Goal: Transaction & Acquisition: Purchase product/service

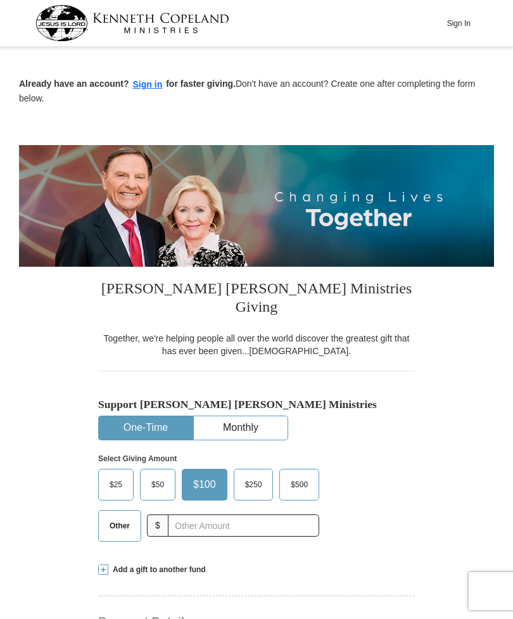
click at [117, 516] on span "Other" at bounding box center [119, 525] width 33 height 19
click at [0, 0] on input "Other" at bounding box center [0, 0] width 0 height 0
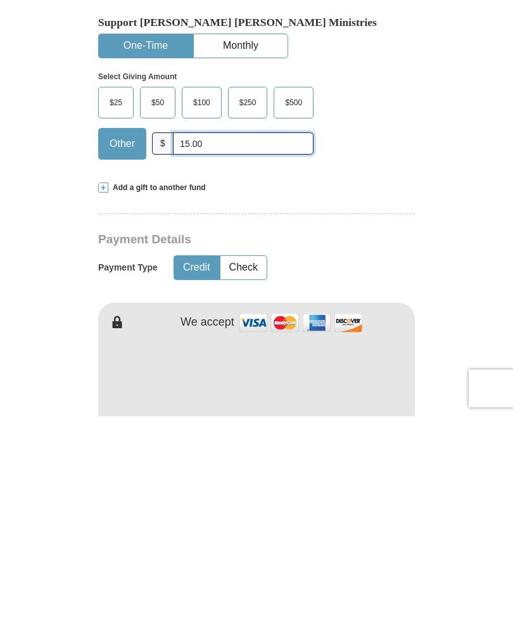
scroll to position [182, 0]
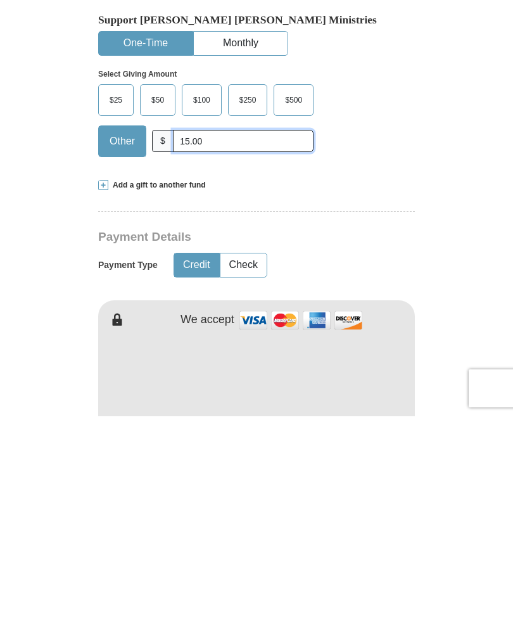
type input "15.00"
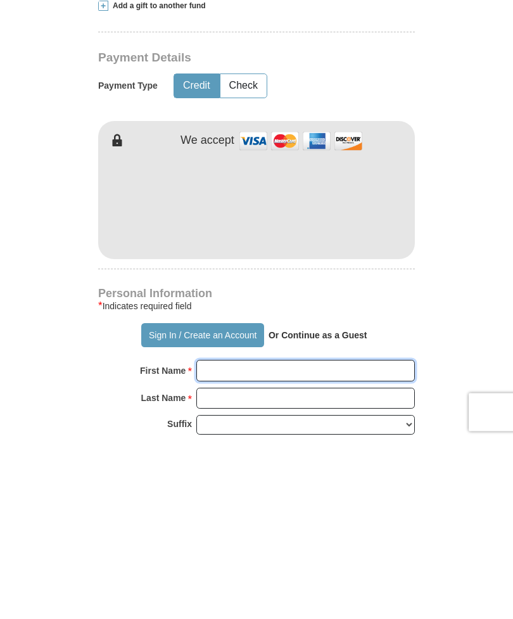
click at [258, 539] on input "First Name *" at bounding box center [305, 550] width 219 height 22
type input "[PERSON_NAME]"
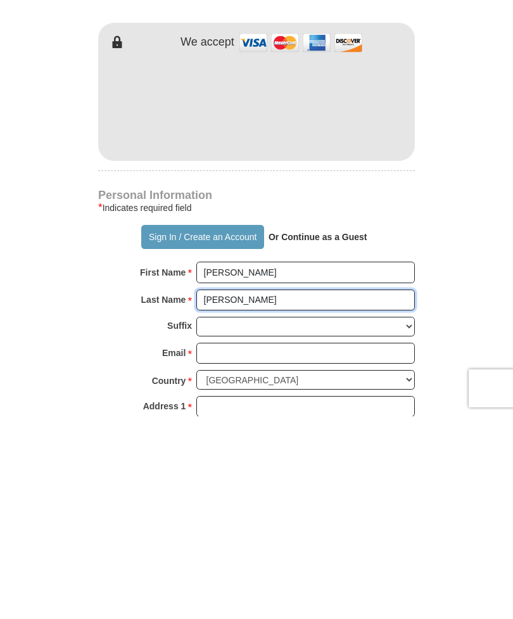
scroll to position [460, 0]
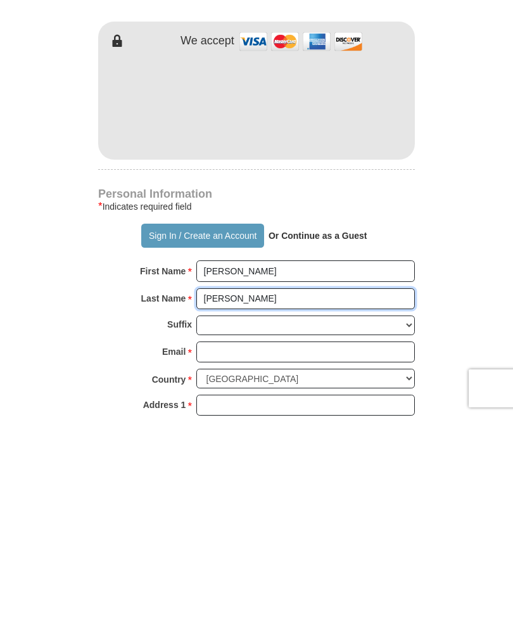
type input "[PERSON_NAME]"
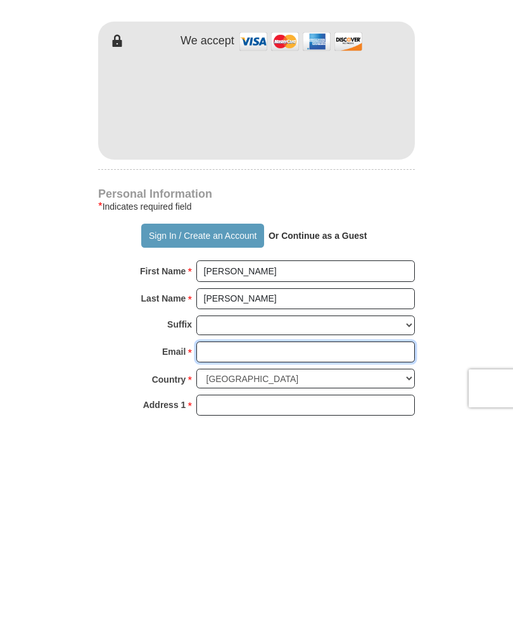
click at [245, 544] on input "Email *" at bounding box center [305, 555] width 219 height 22
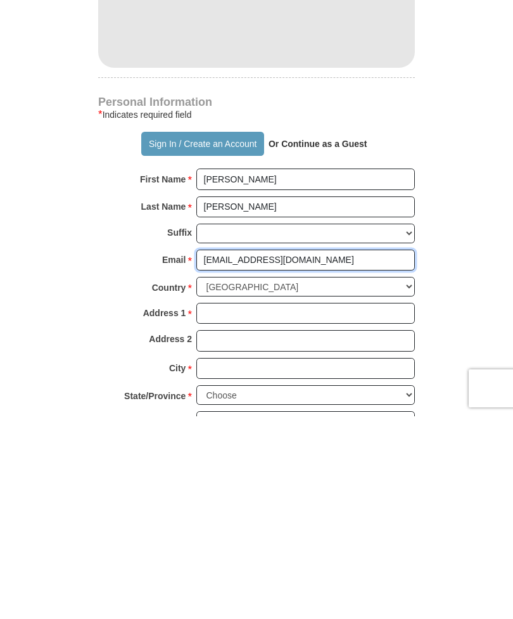
scroll to position [554, 0]
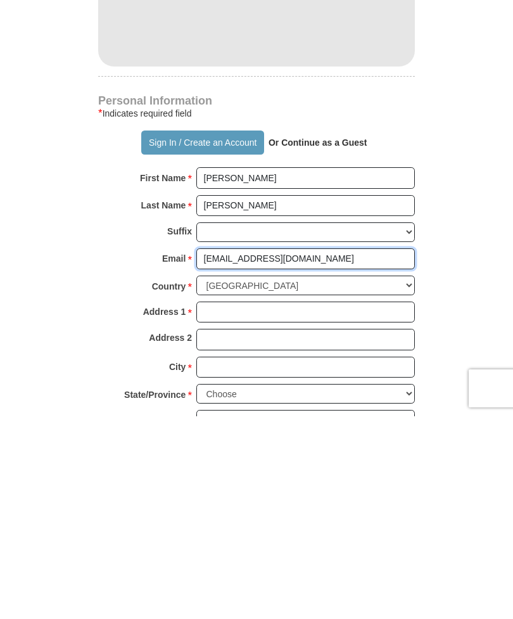
type input "[EMAIL_ADDRESS][DOMAIN_NAME]"
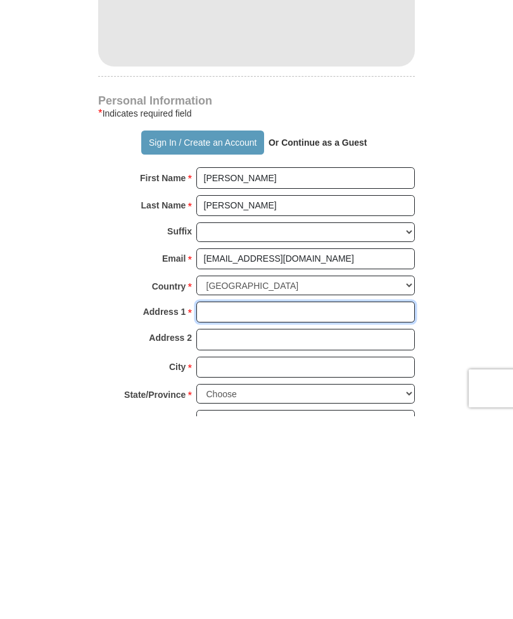
click at [233, 504] on input "Address 1 *" at bounding box center [305, 515] width 219 height 22
type input "[STREET_ADDRESS][PERSON_NAME]"
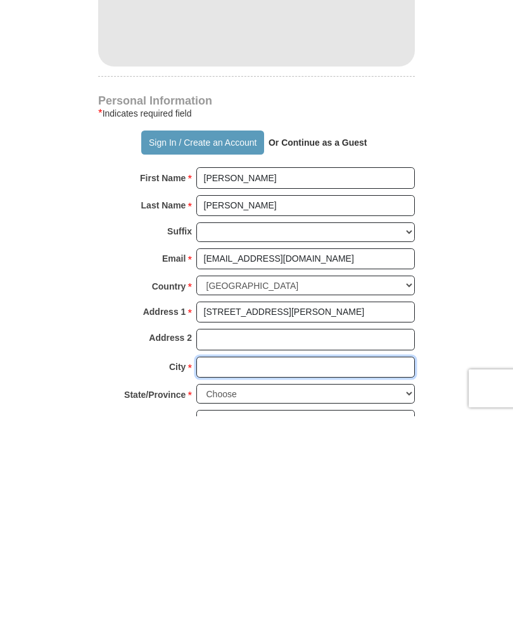
click at [237, 559] on input "City *" at bounding box center [305, 570] width 219 height 22
type input "Nicholasville"
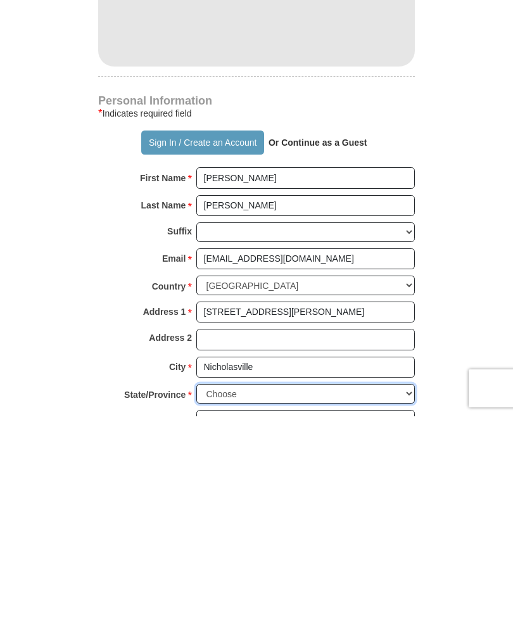
click at [234, 587] on select "Choose [US_STATE] [US_STATE] [US_STATE] [US_STATE] [US_STATE] Armed Forces Amer…" at bounding box center [305, 597] width 219 height 20
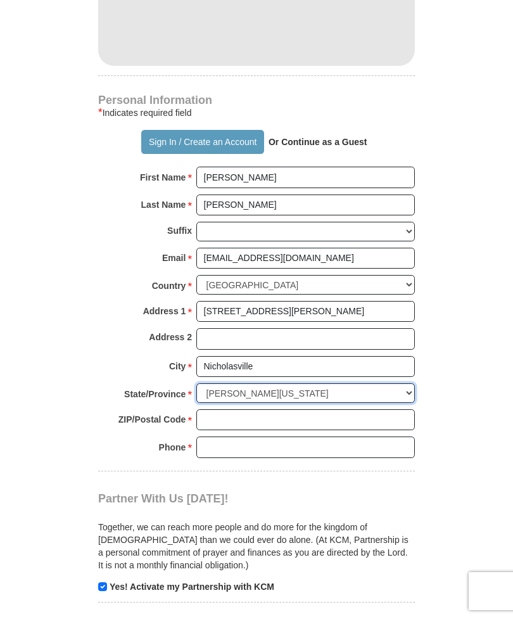
click at [300, 383] on select "Choose [US_STATE] [US_STATE] [US_STATE] [US_STATE] [US_STATE] Armed Forces Amer…" at bounding box center [305, 393] width 219 height 20
select select "KY"
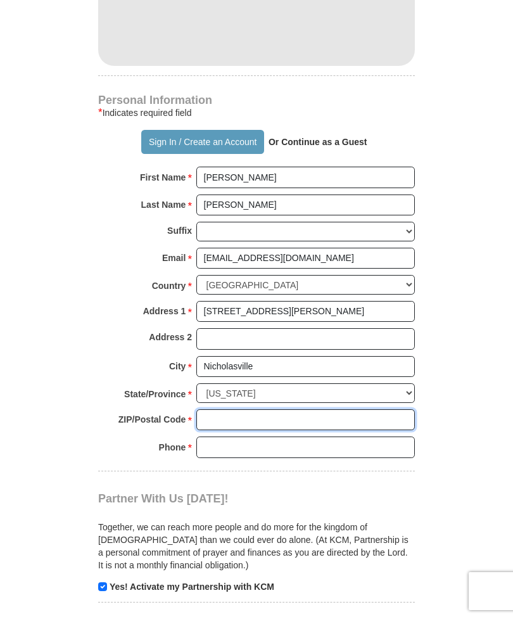
click at [252, 409] on input "ZIP/Postal Code *" at bounding box center [305, 420] width 219 height 22
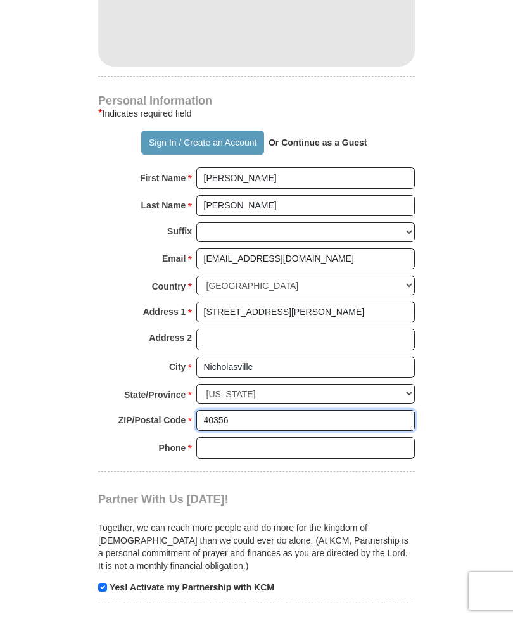
type input "40356"
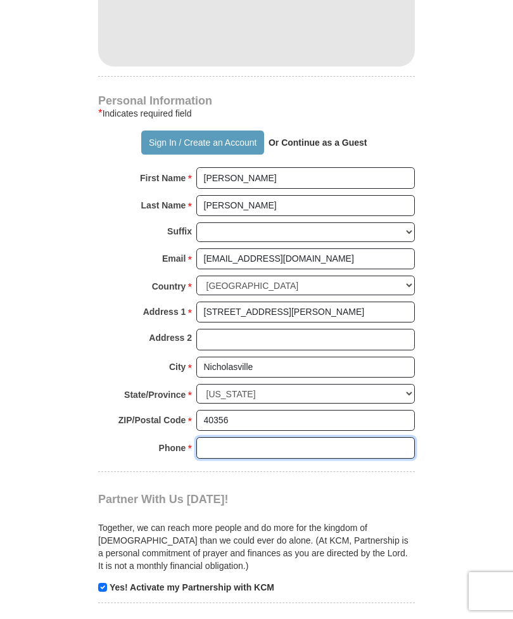
click at [232, 437] on input "Phone * *" at bounding box center [305, 448] width 219 height 22
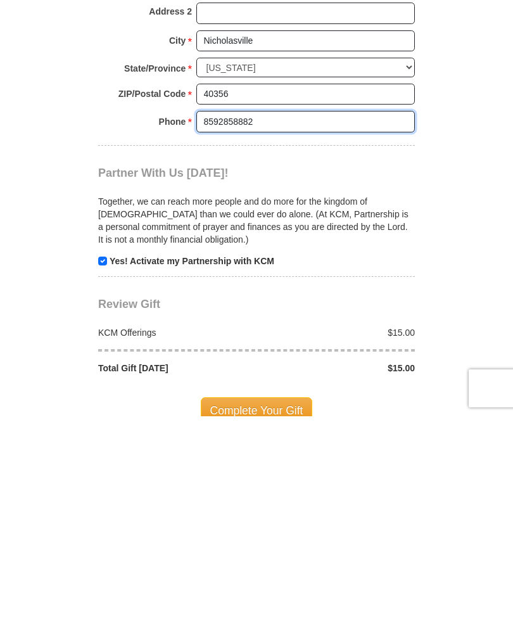
scroll to position [892, 0]
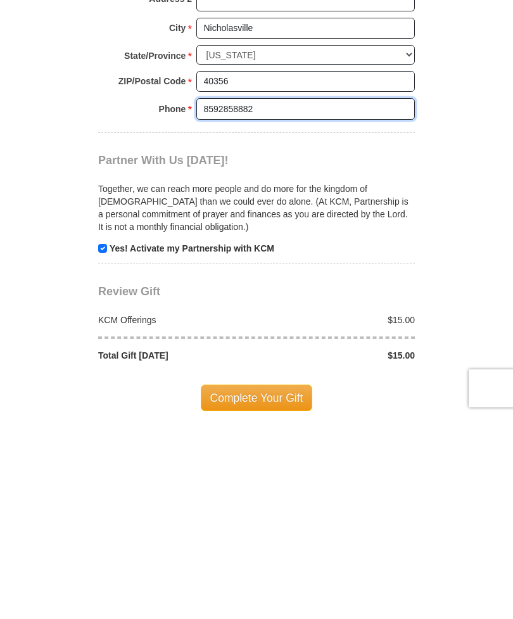
type input "8592858882"
click at [266, 587] on span "Complete Your Gift" at bounding box center [257, 600] width 112 height 27
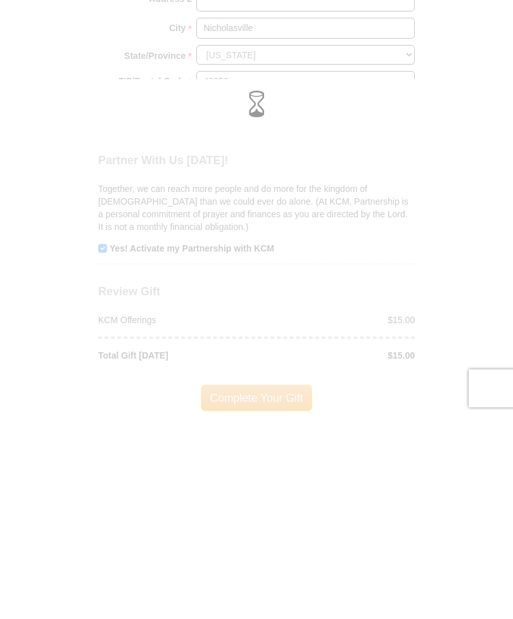
scroll to position [1095, 0]
